Goal: Book appointment/travel/reservation

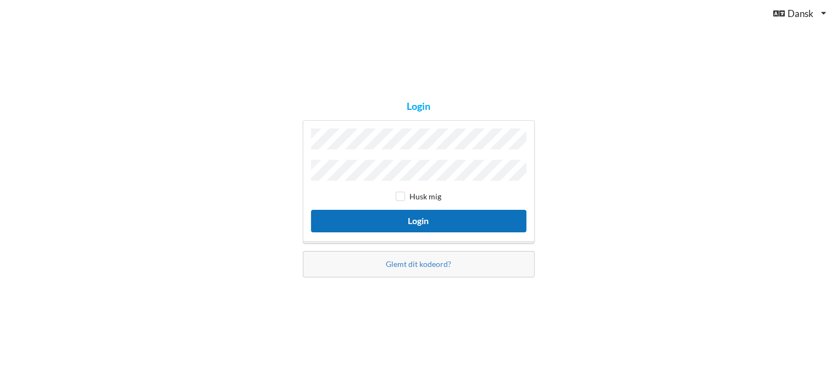
click at [464, 221] on button "Login" at bounding box center [418, 221] width 215 height 23
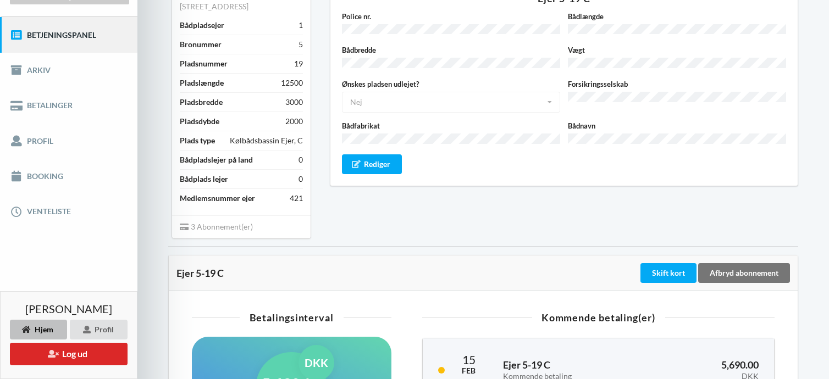
scroll to position [110, 0]
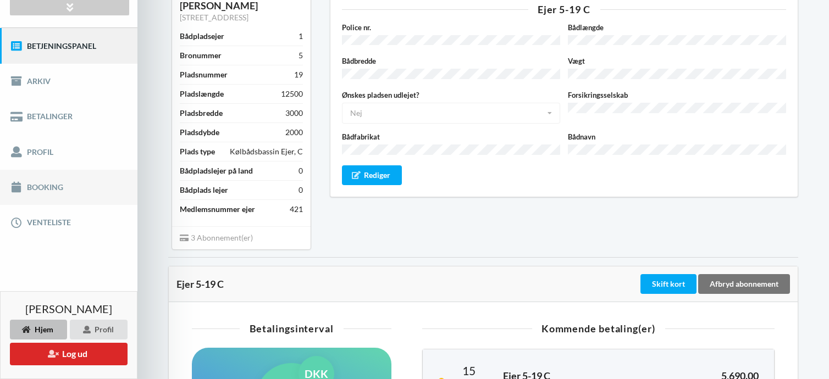
click at [45, 186] on link "Booking" at bounding box center [68, 187] width 137 height 35
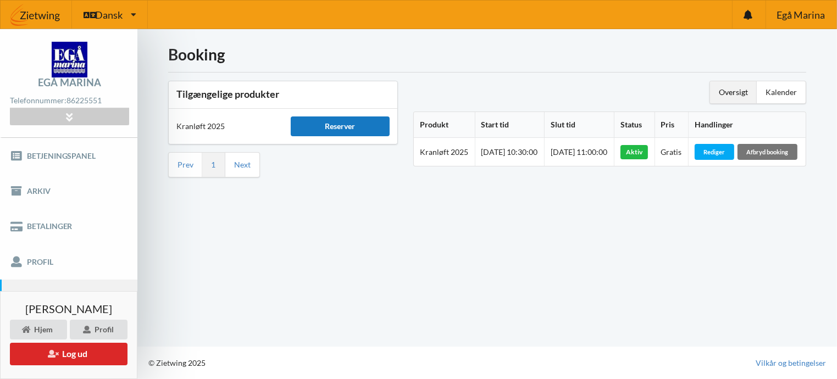
click at [337, 127] on div "Reserver" at bounding box center [340, 127] width 99 height 20
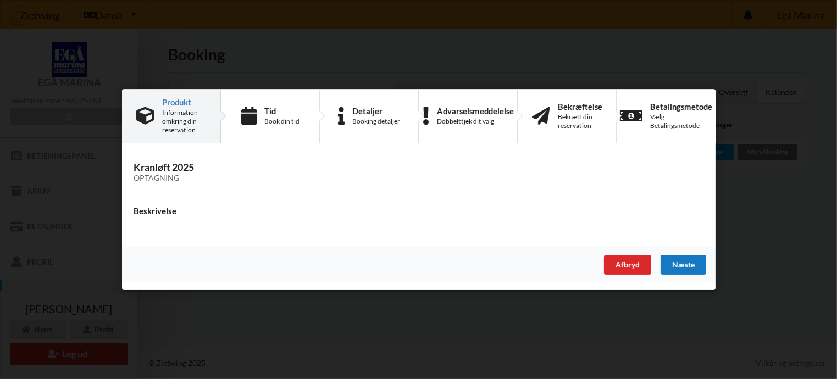
click at [681, 260] on div "Næste" at bounding box center [683, 265] width 46 height 20
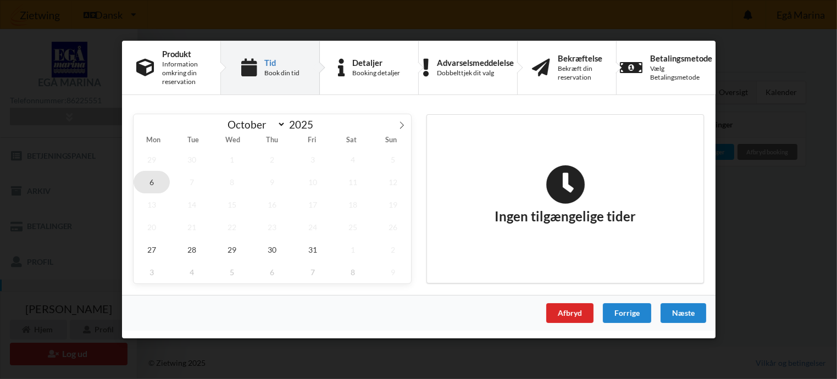
click at [161, 186] on span "6" at bounding box center [152, 182] width 36 height 23
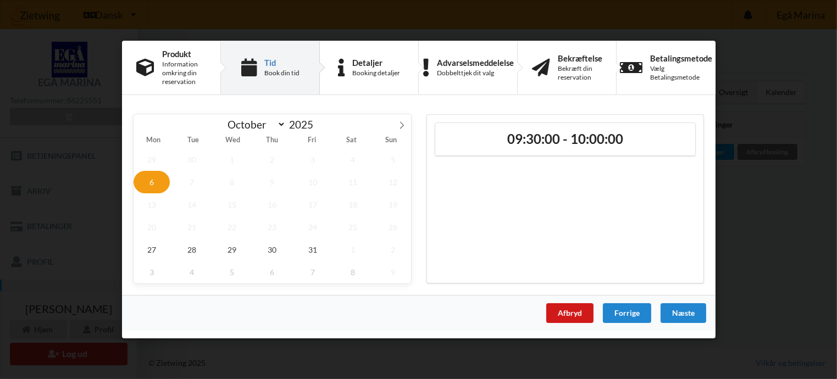
click at [571, 307] on div "Afbryd" at bounding box center [569, 313] width 47 height 20
